Goal: Transaction & Acquisition: Book appointment/travel/reservation

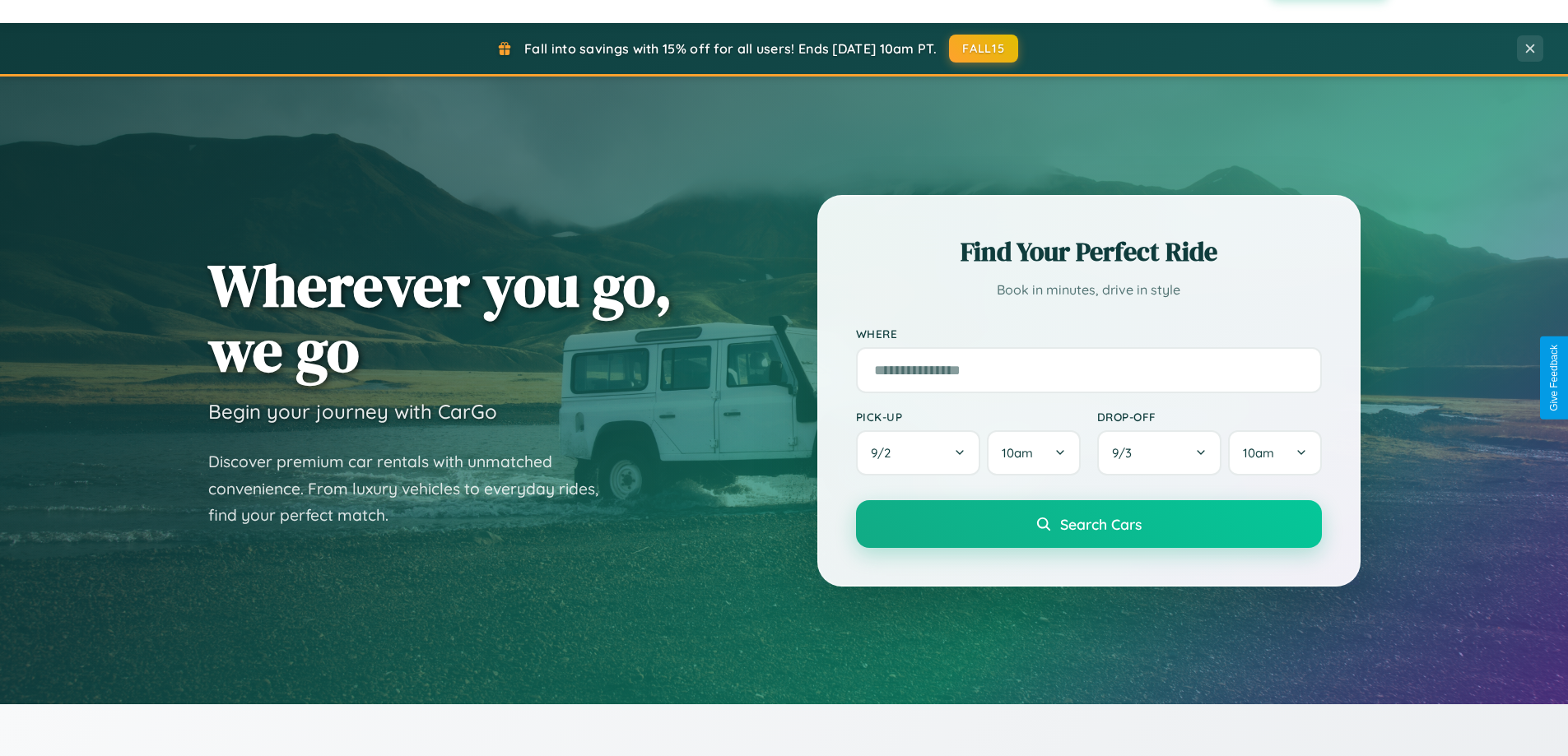
scroll to position [3166, 0]
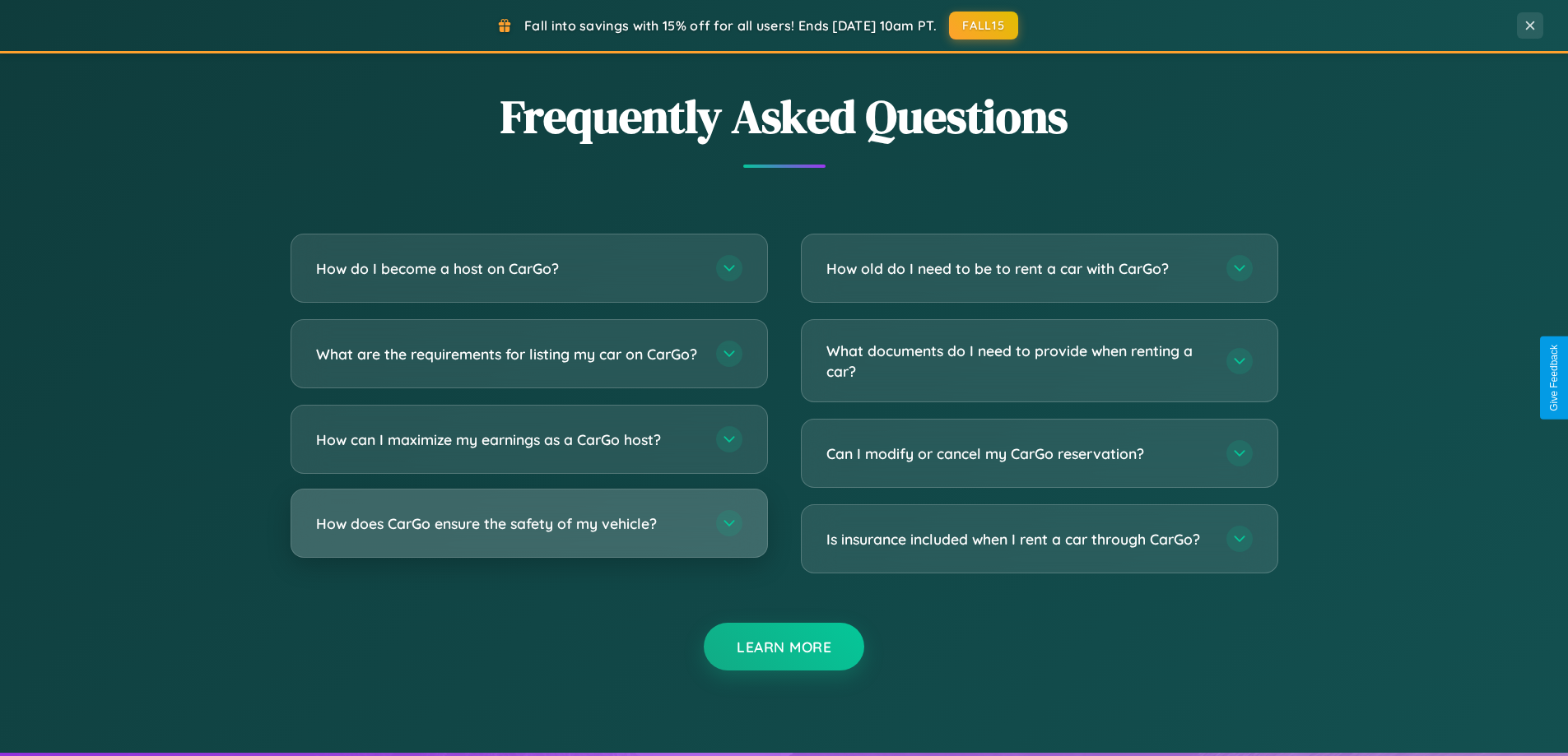
click at [528, 534] on h3 "How does CarGo ensure the safety of my vehicle?" at bounding box center [507, 523] width 383 height 21
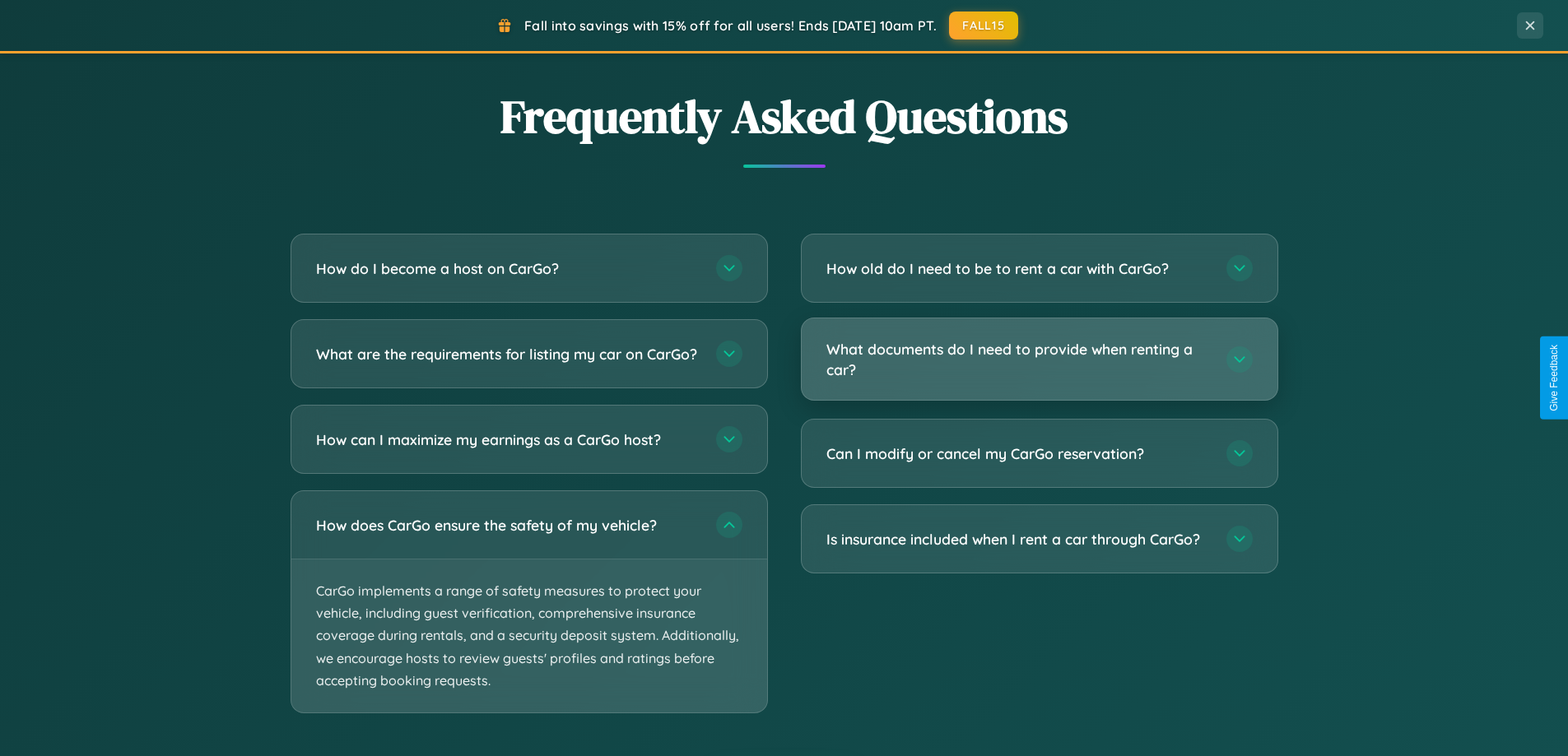
click at [1038, 360] on h3 "What documents do I need to provide when renting a car?" at bounding box center [1017, 359] width 383 height 41
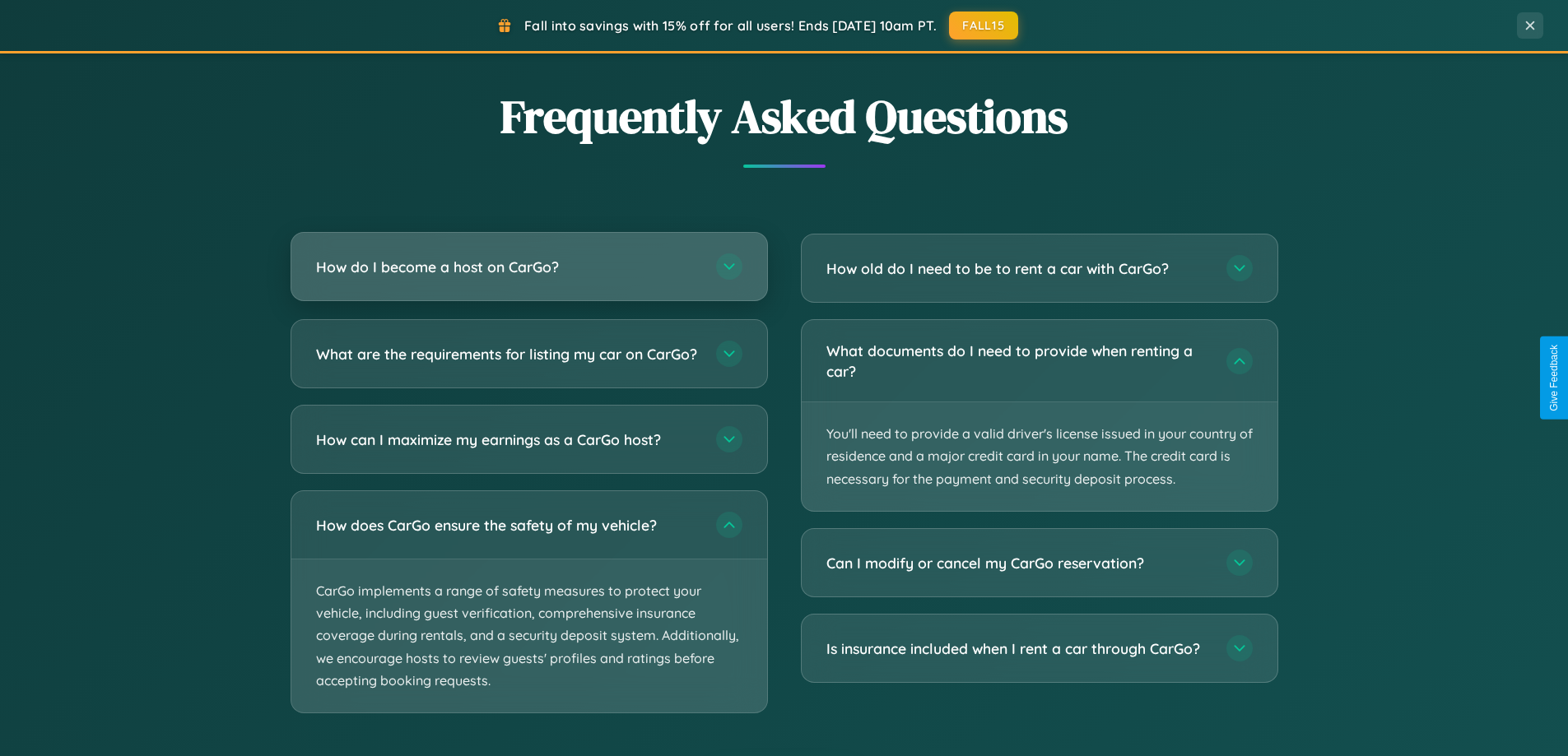
click at [528, 267] on h3 "How do I become a host on CarGo?" at bounding box center [507, 267] width 383 height 21
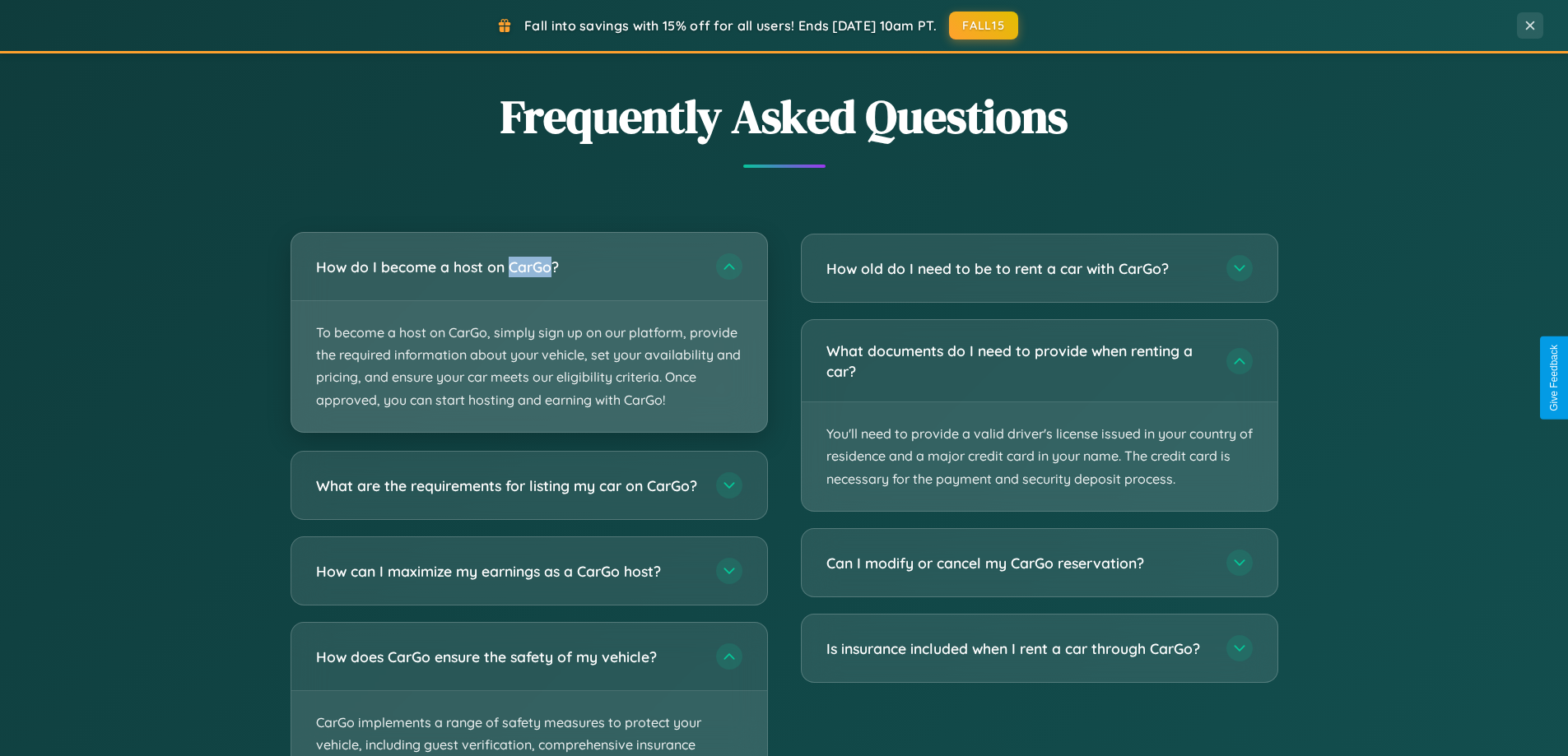
click at [528, 331] on p "To become a host on CarGo, simply sign up on our platform, provide the required…" at bounding box center [529, 366] width 475 height 131
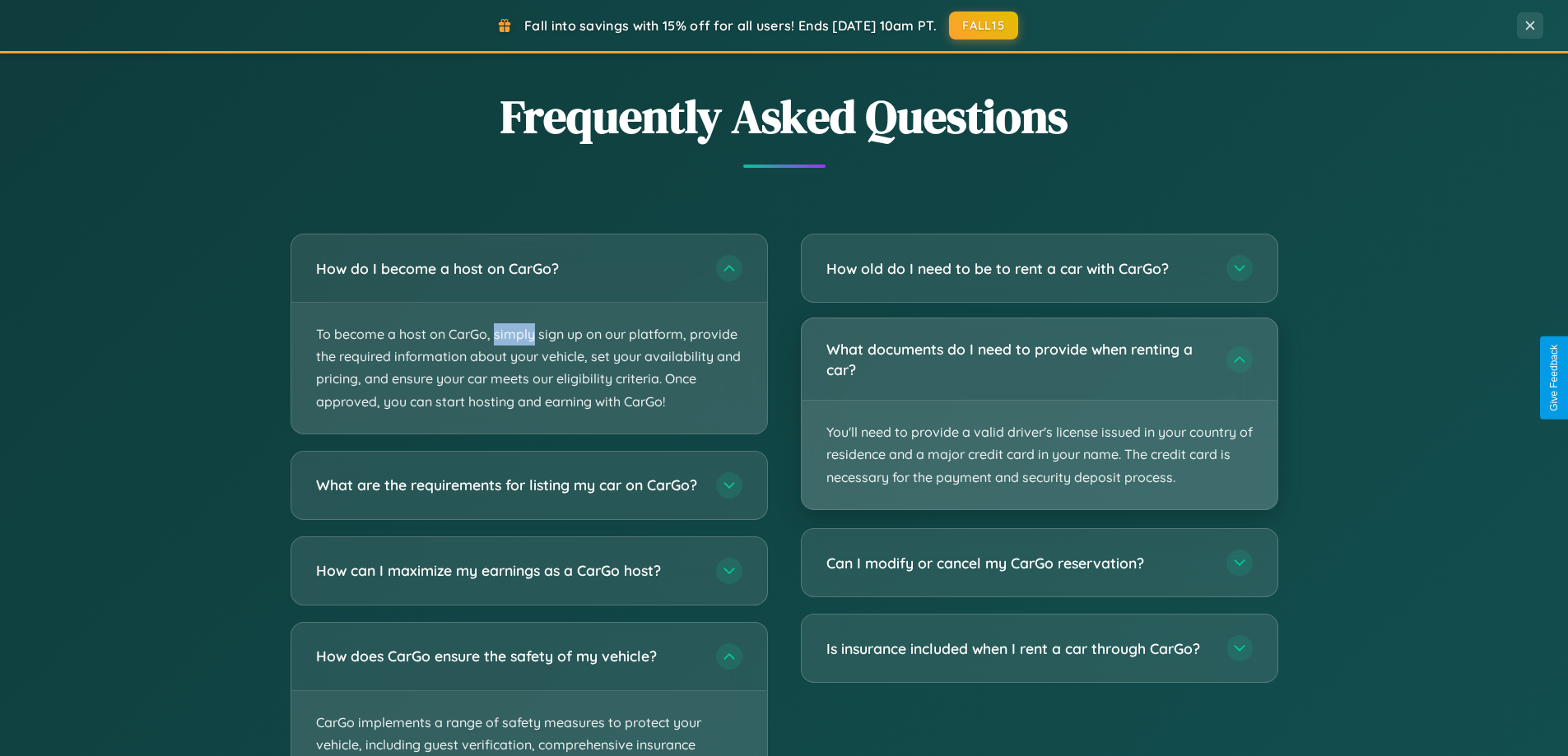
click at [1038, 414] on p "You'll need to provide a valid driver's license issued in your country of resid…" at bounding box center [1039, 454] width 475 height 108
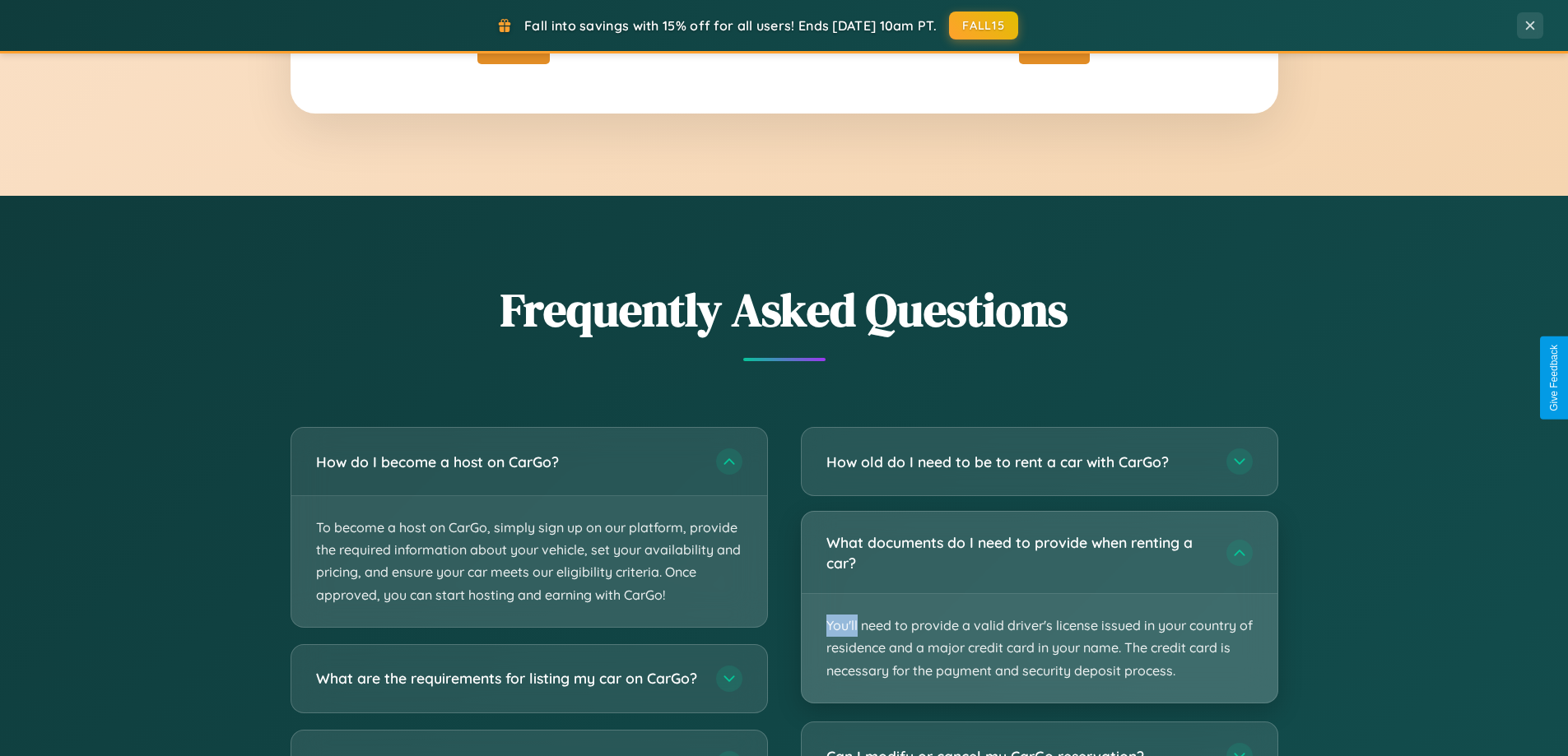
scroll to position [2643, 0]
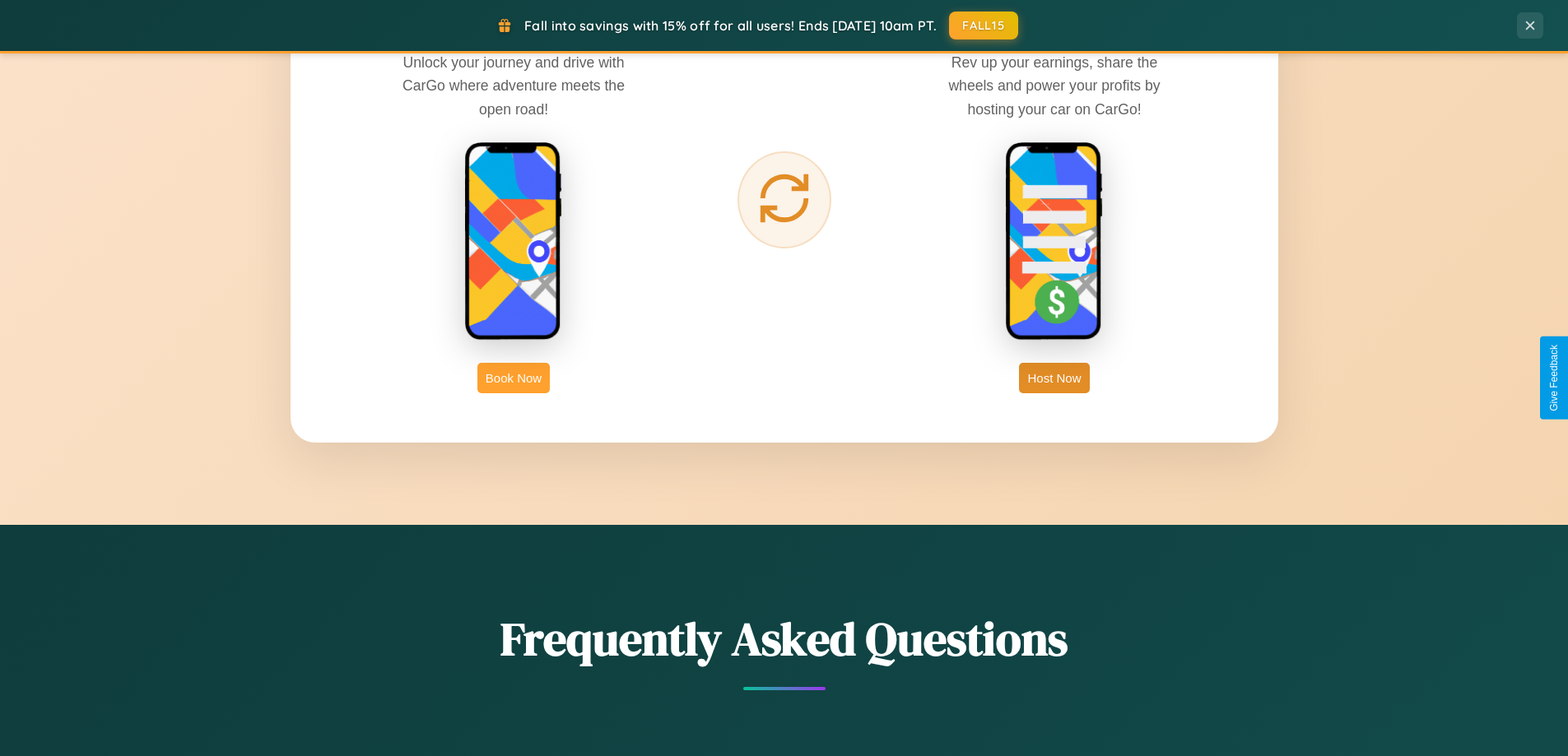
click at [513, 378] on button "Book Now" at bounding box center [513, 378] width 72 height 31
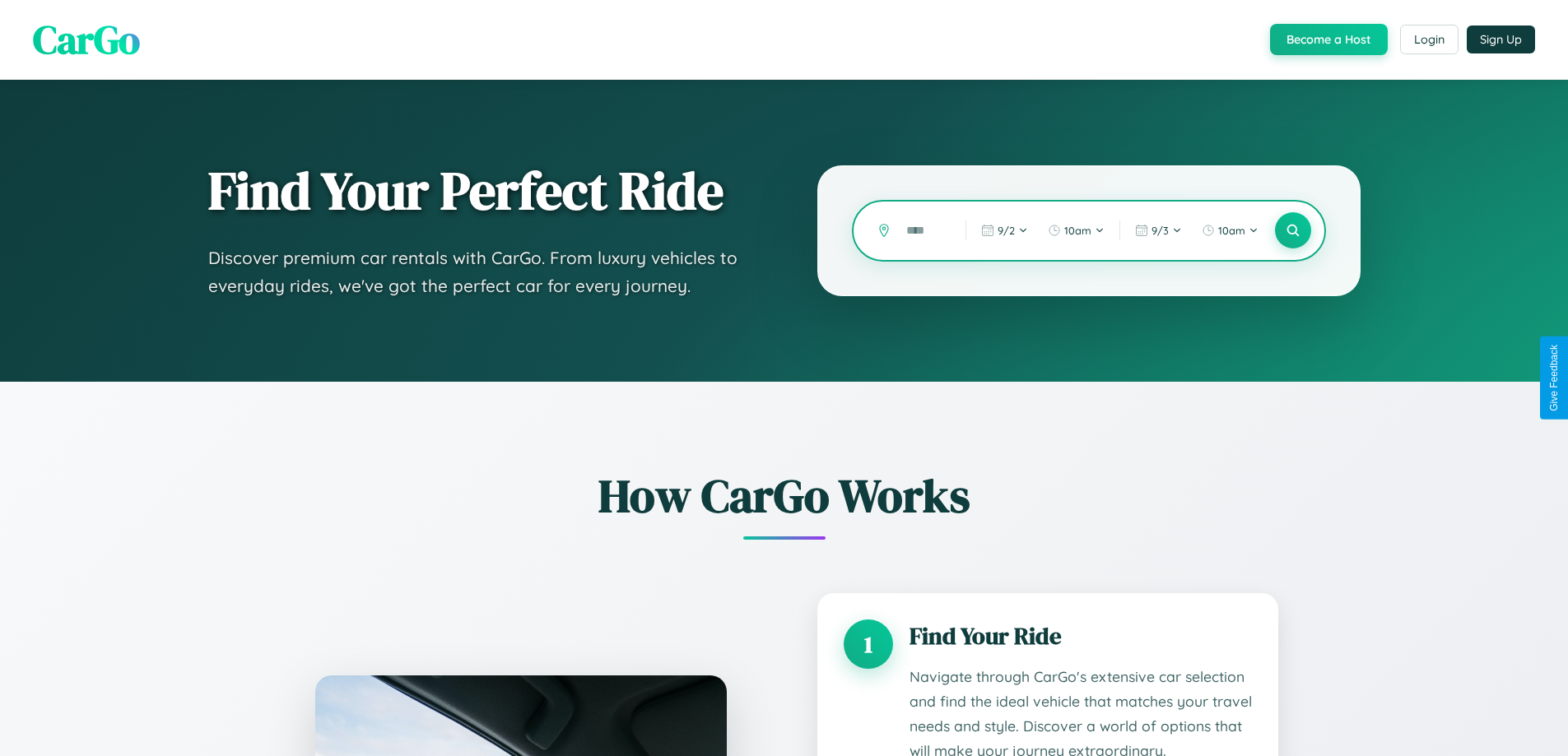
click at [923, 230] on input "text" at bounding box center [923, 230] width 51 height 29
type input "*"
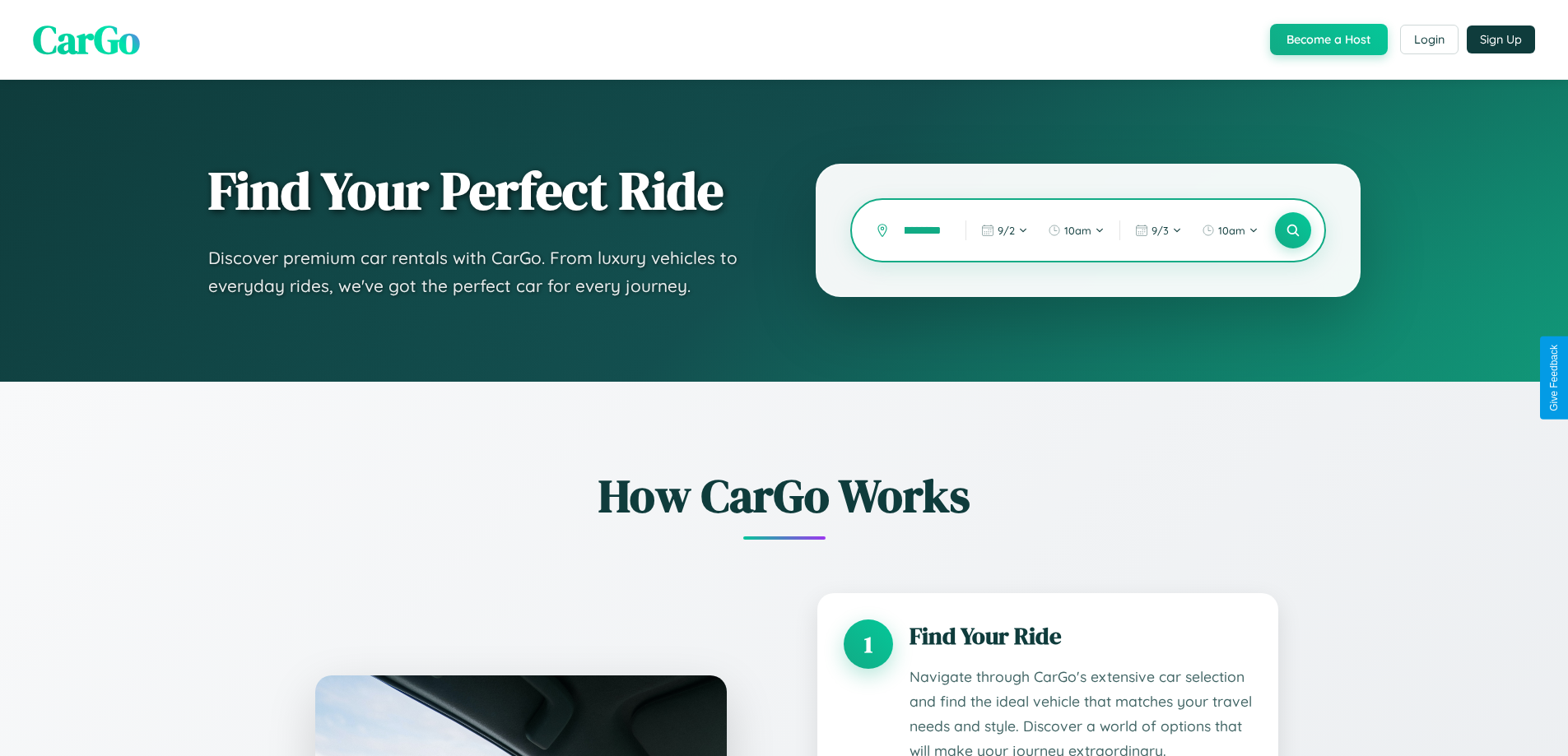
scroll to position [0, 31]
type input "**********"
click at [1292, 230] on icon at bounding box center [1292, 231] width 16 height 16
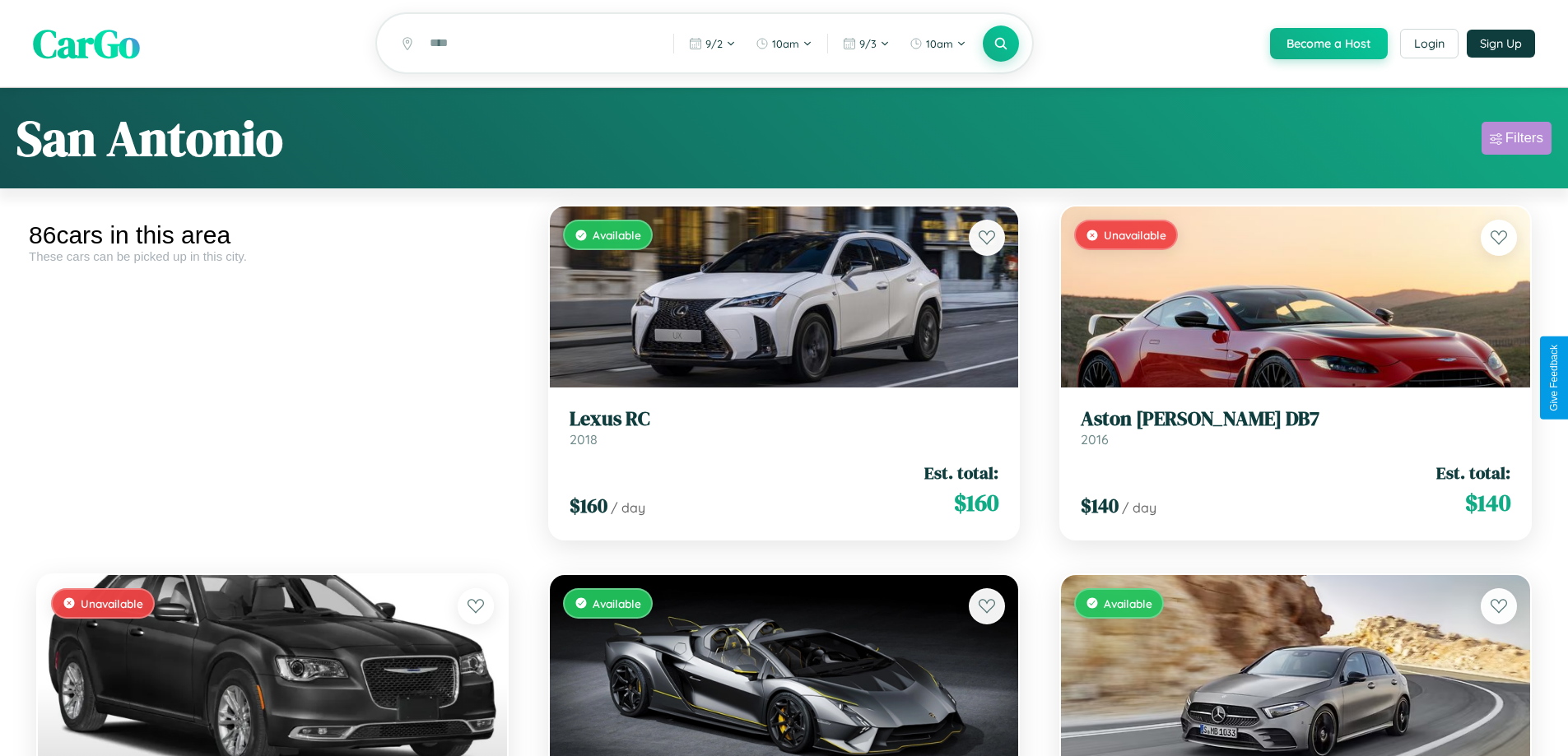
click at [1515, 141] on div "Filters" at bounding box center [1524, 138] width 38 height 17
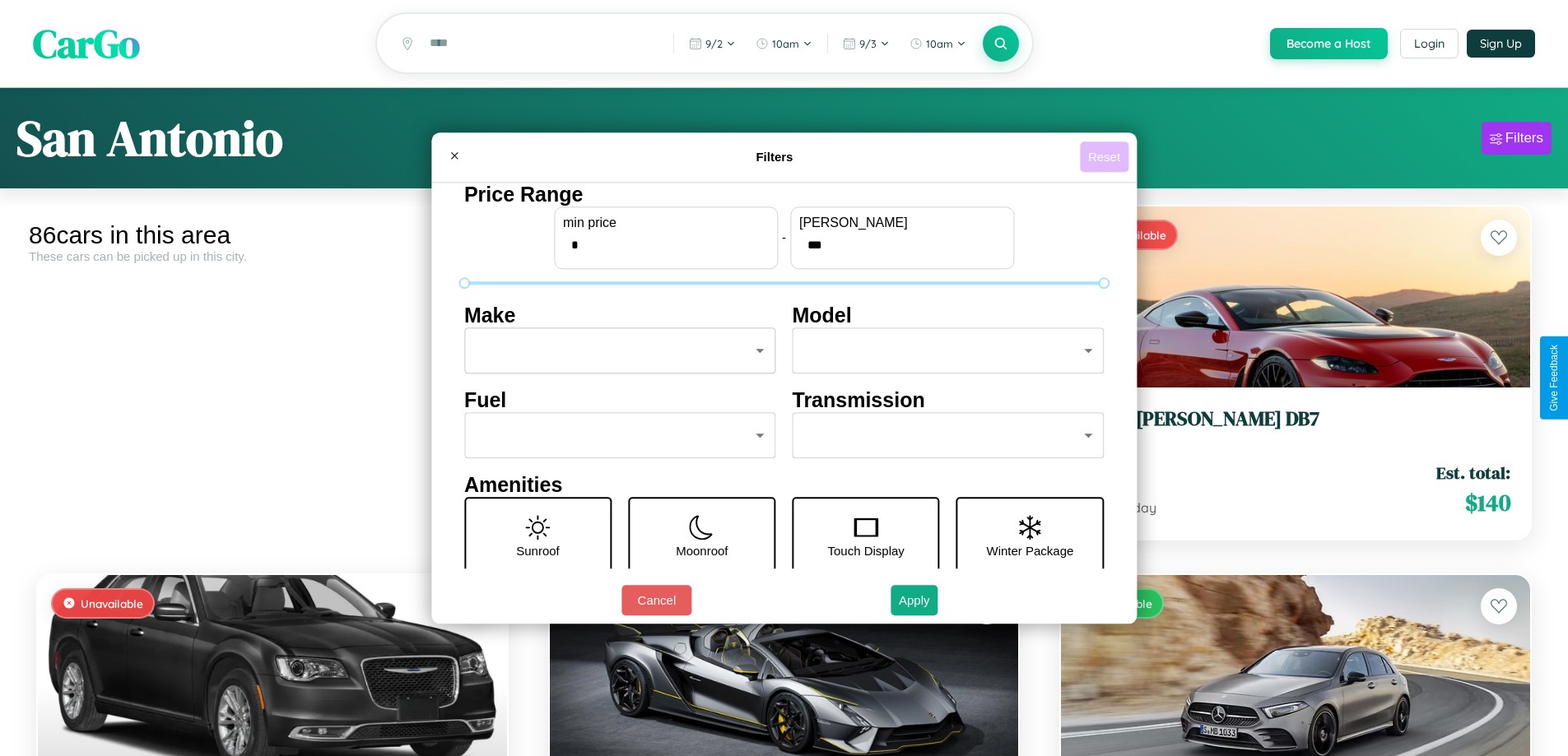
click at [1106, 157] on button "Reset" at bounding box center [1104, 157] width 49 height 31
